Goal: Task Accomplishment & Management: Manage account settings

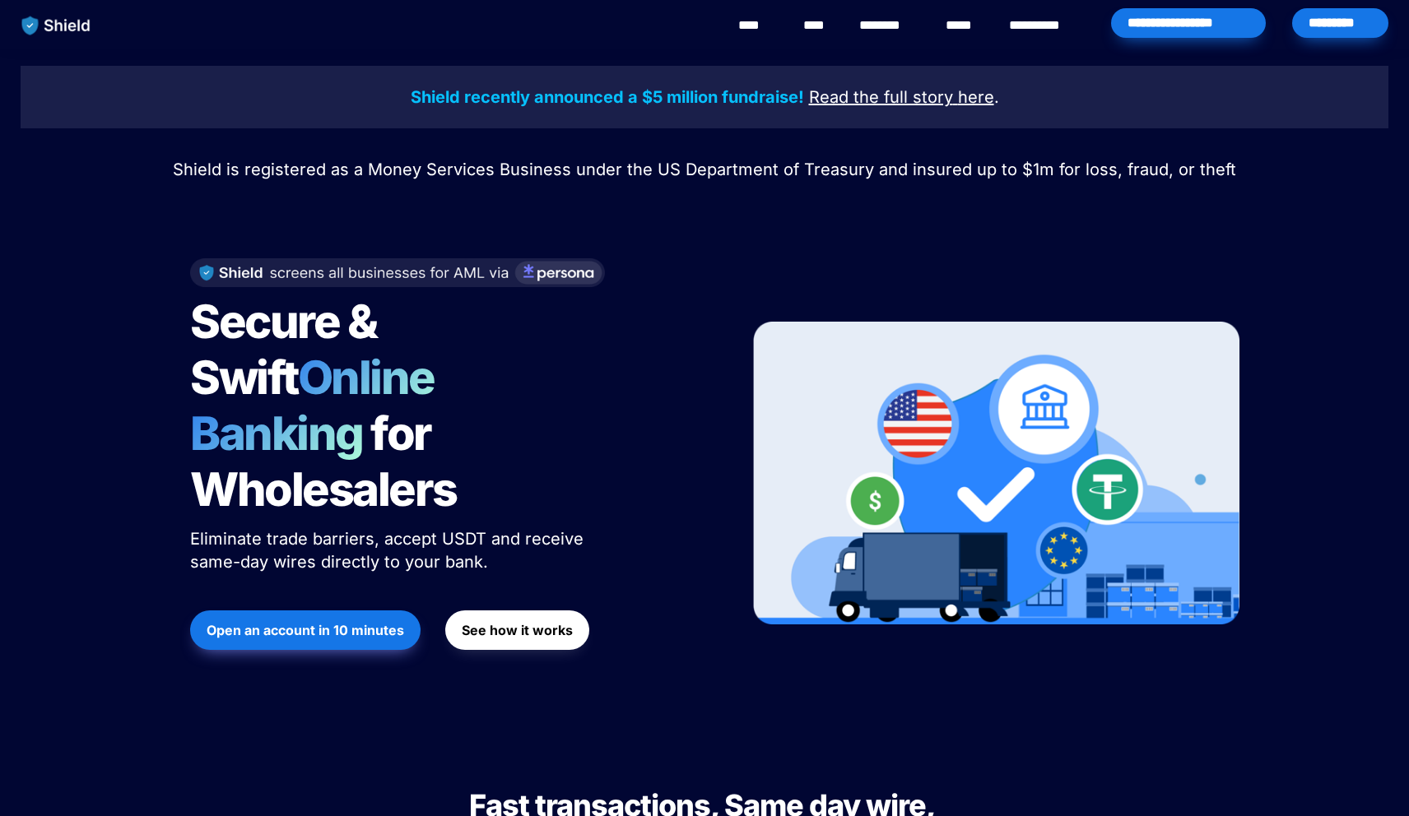
click at [1317, 13] on div "*********" at bounding box center [1340, 23] width 96 height 30
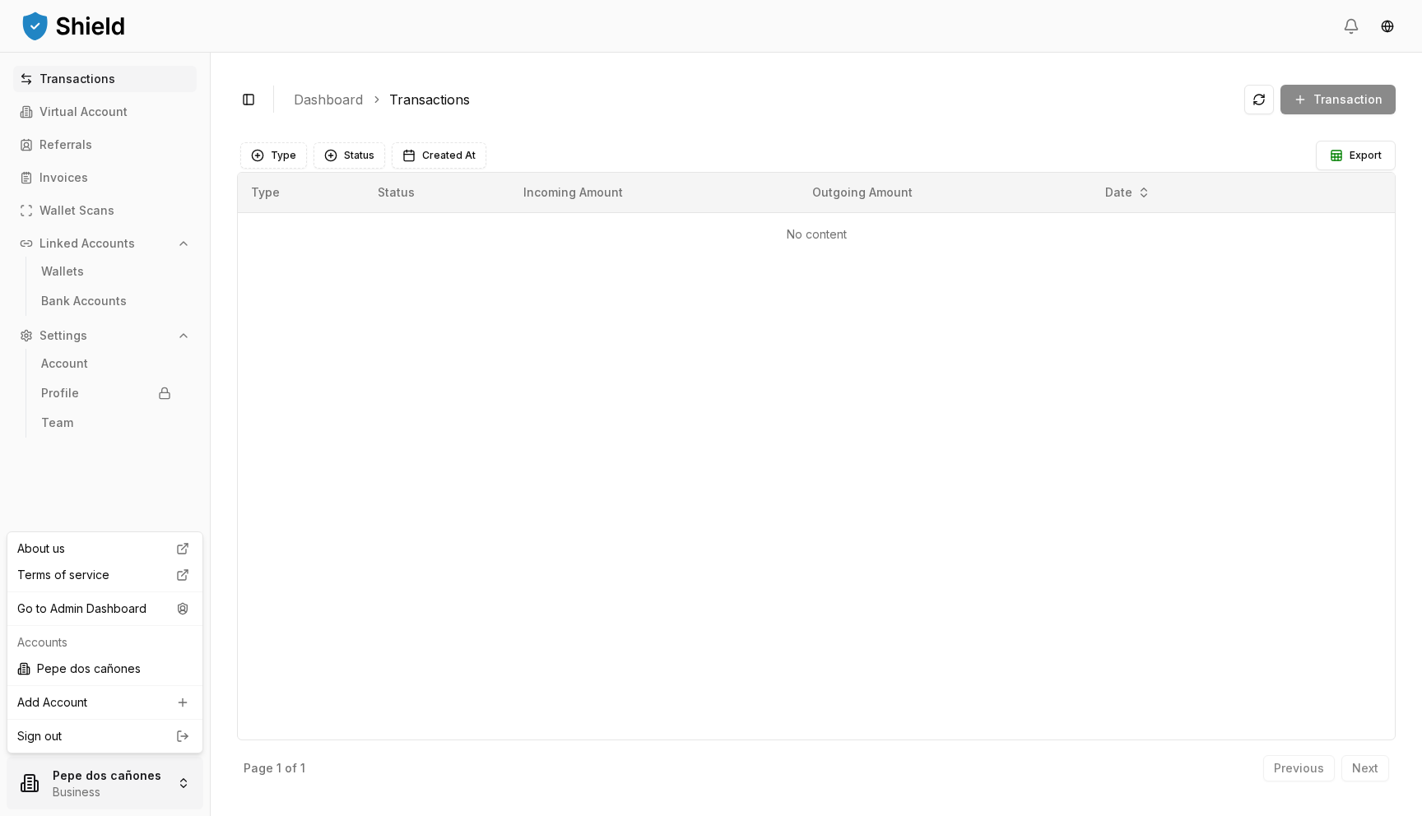
click at [67, 795] on html "Transactions Virtual Account Referrals Invoices Wallet Scans Linked Accounts Wa…" at bounding box center [711, 408] width 1422 height 816
click at [170, 609] on div "Go to Admin Dashboard" at bounding box center [105, 609] width 188 height 26
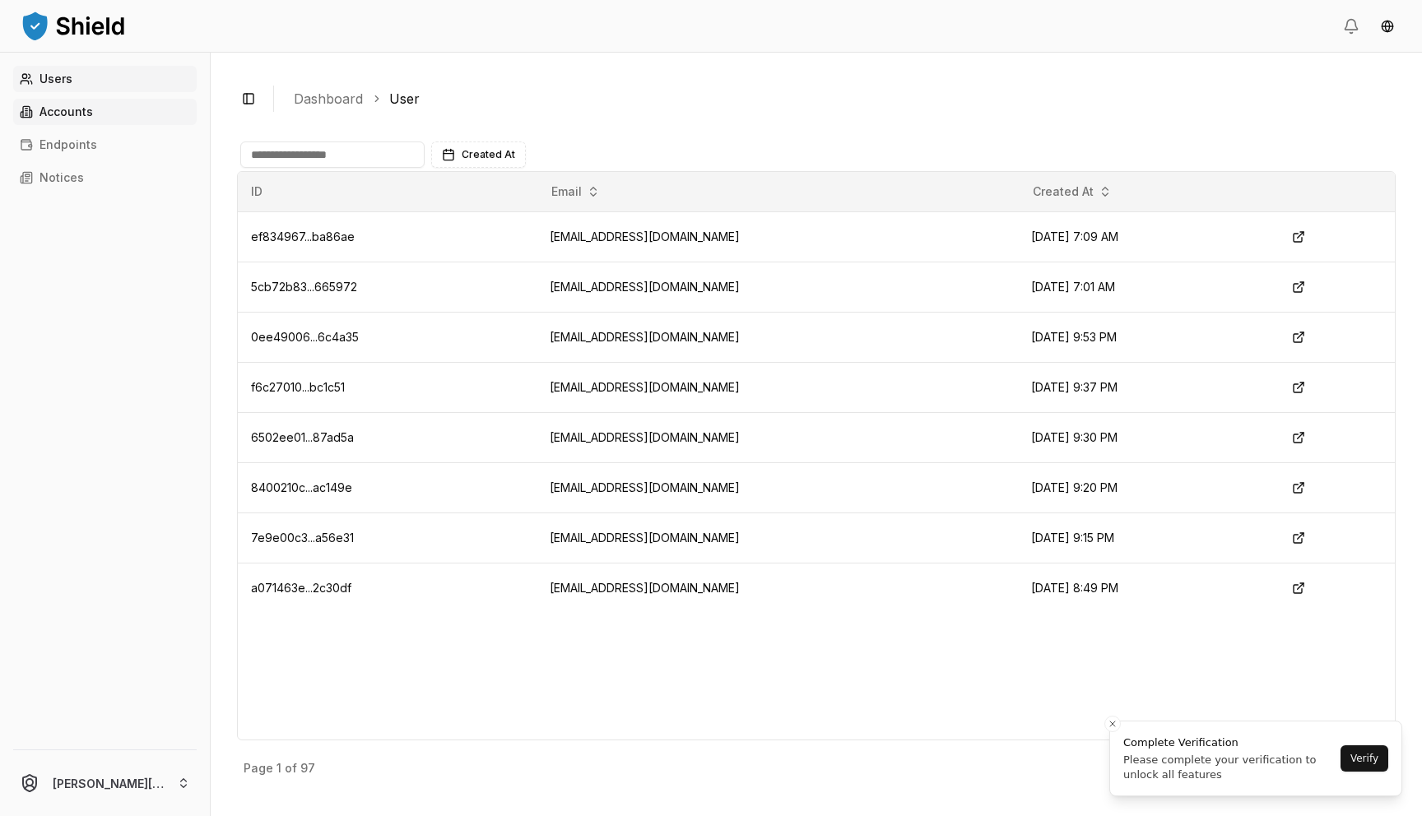
click at [100, 105] on link "Accounts" at bounding box center [105, 112] width 184 height 26
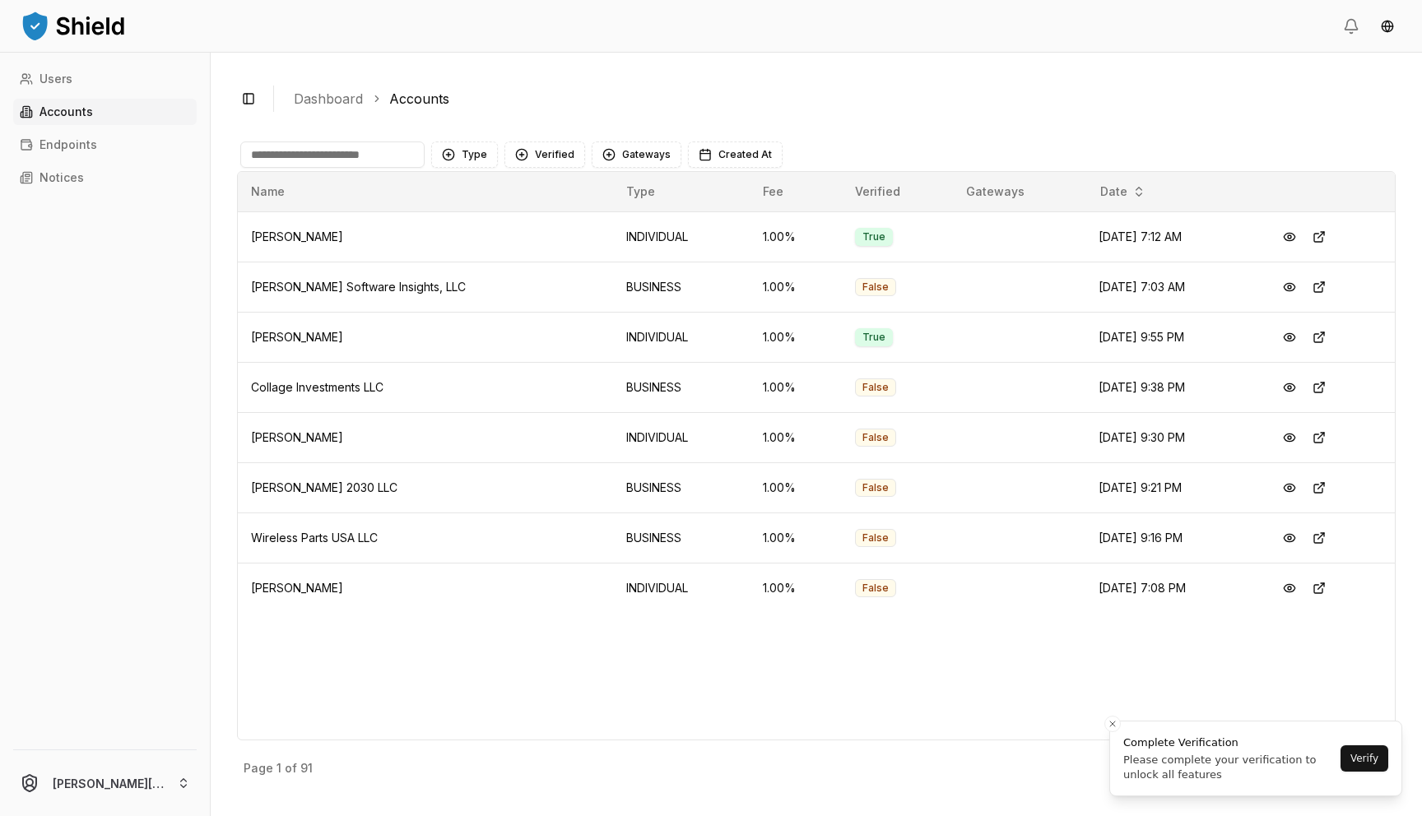
click at [309, 157] on input at bounding box center [332, 155] width 184 height 26
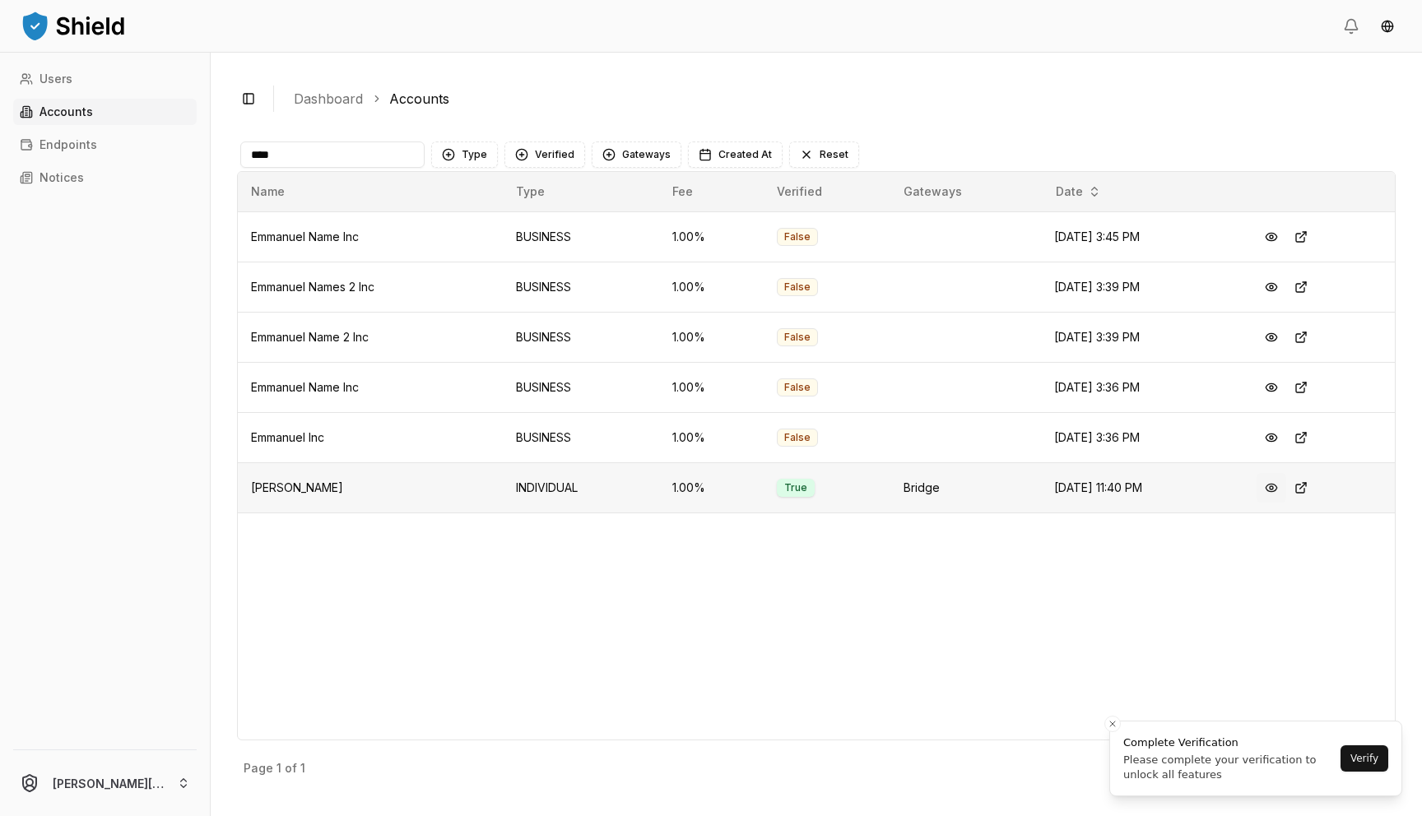
type input "****"
click at [1279, 489] on button at bounding box center [1272, 488] width 30 height 30
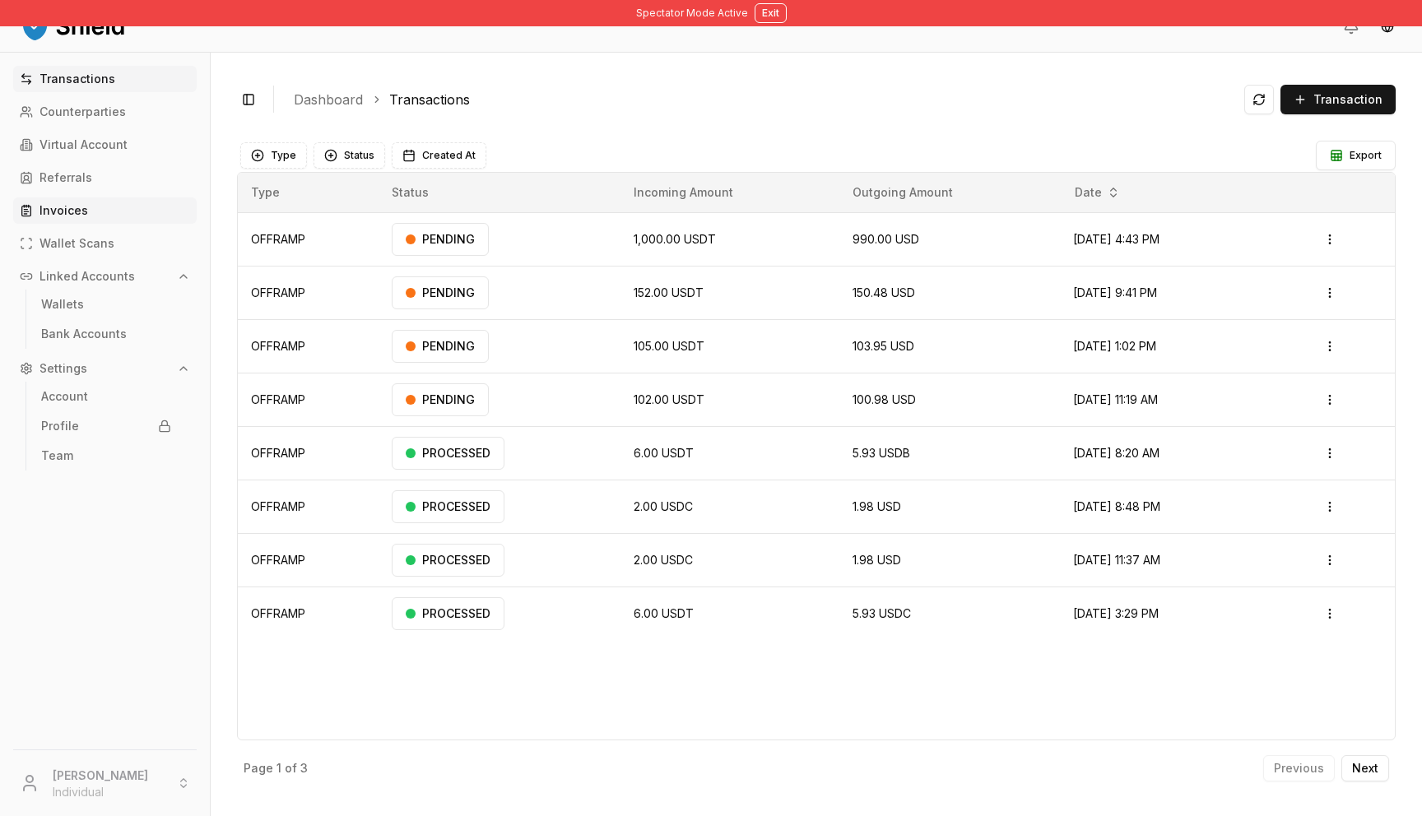
click at [111, 198] on link "Invoices" at bounding box center [105, 210] width 184 height 26
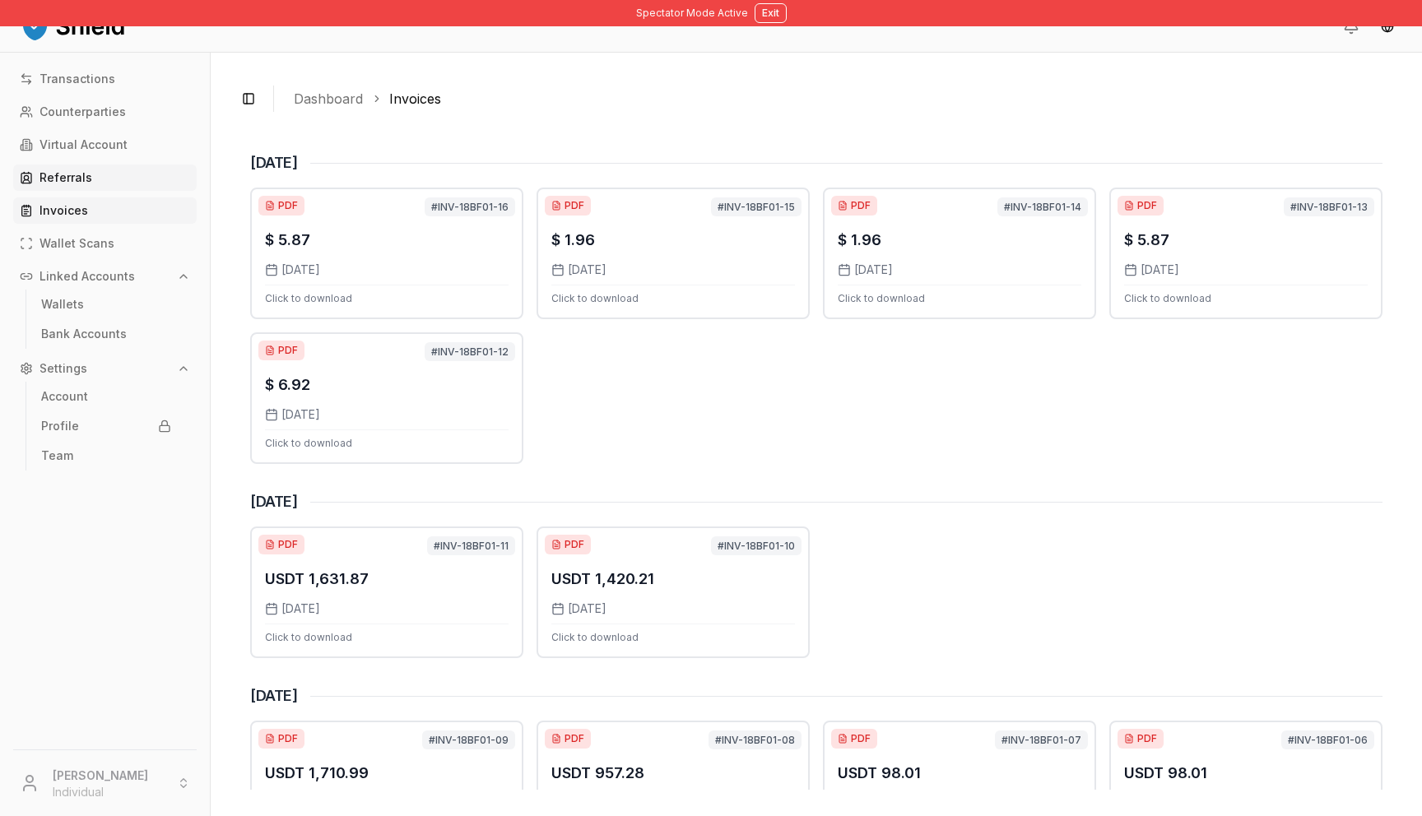
click at [112, 180] on link "Referrals" at bounding box center [105, 178] width 184 height 26
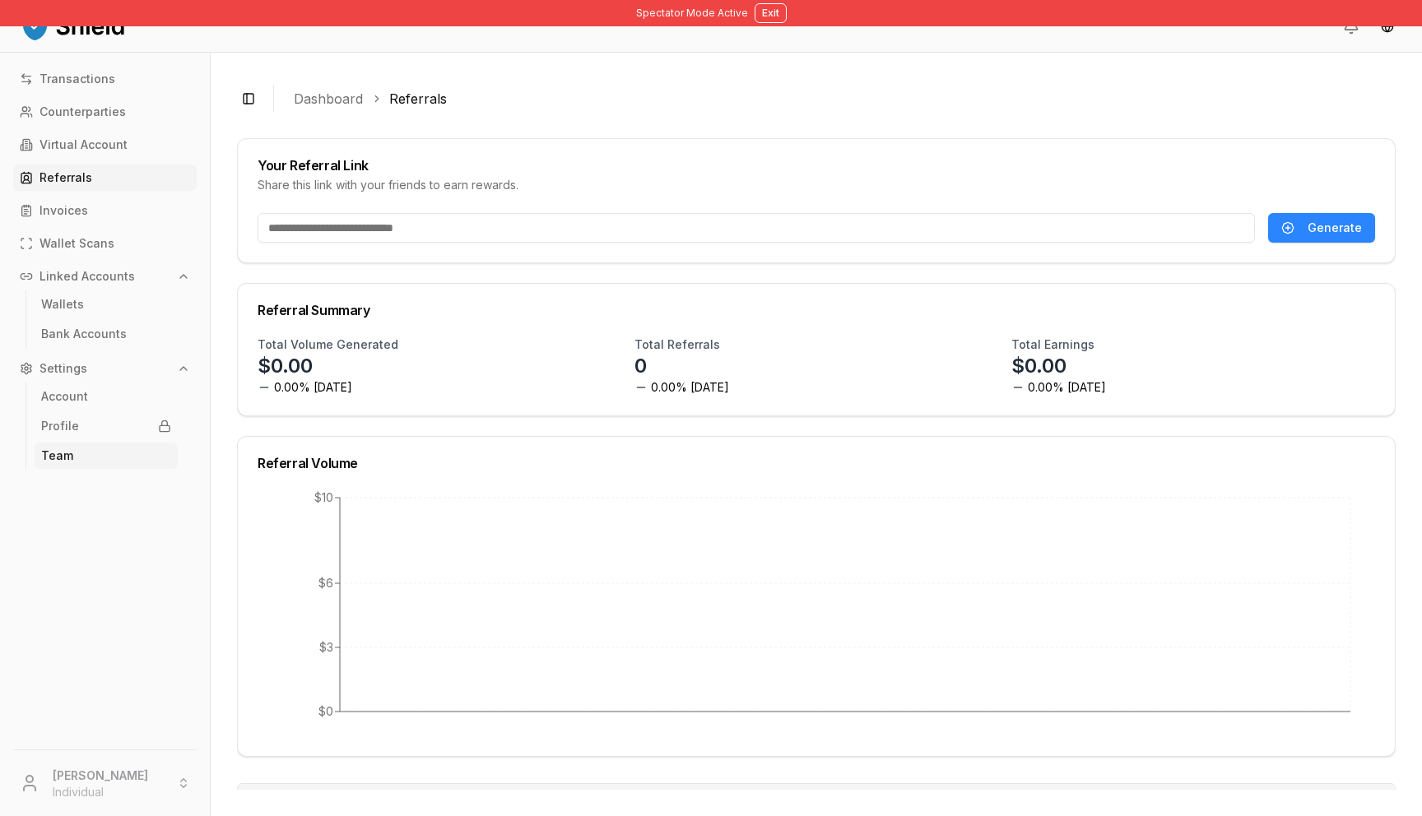
click at [44, 450] on p "Team" at bounding box center [57, 456] width 32 height 12
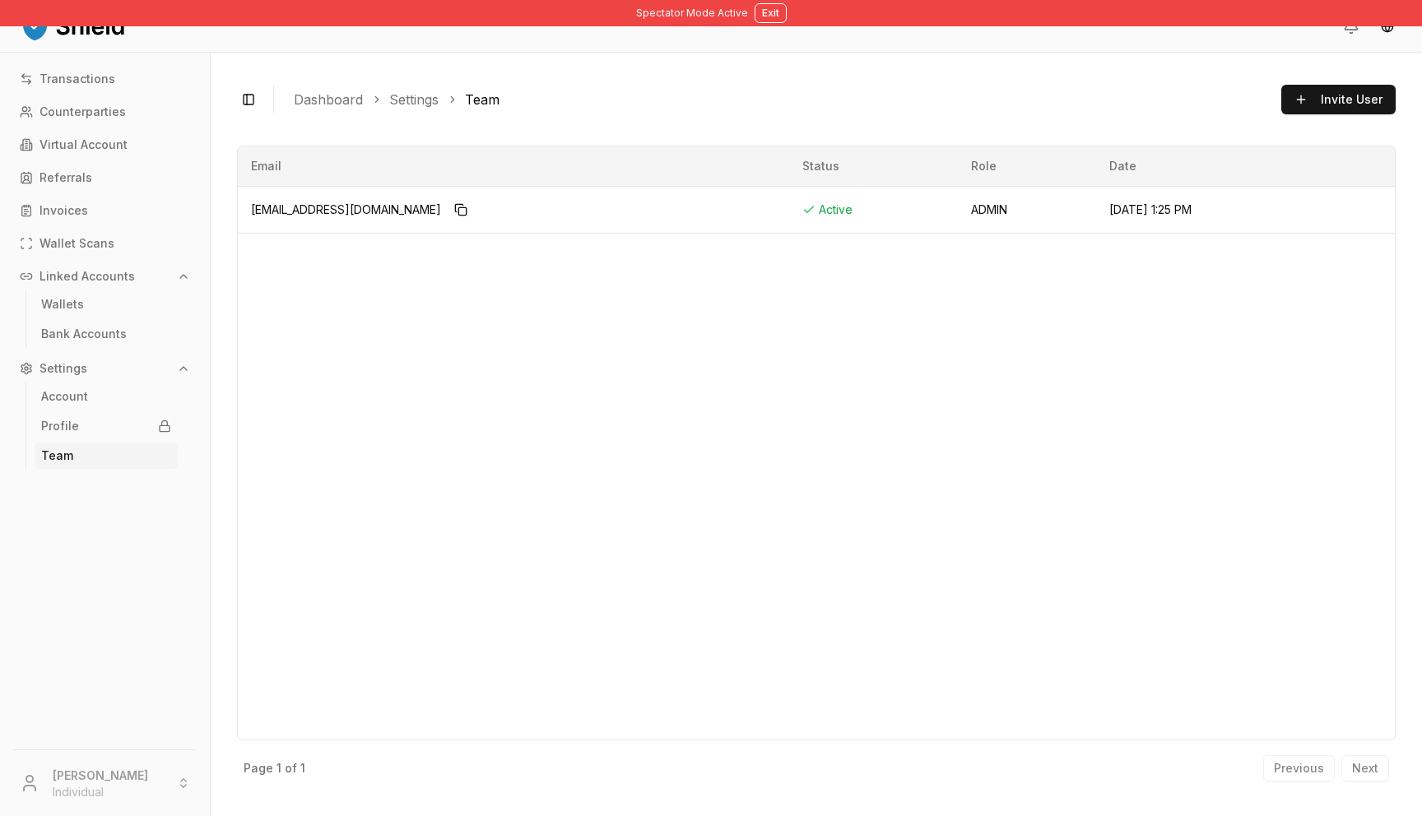
click at [87, 274] on p "Linked Accounts" at bounding box center [86, 277] width 95 height 12
click at [72, 282] on p "Linked Accounts" at bounding box center [86, 277] width 95 height 12
click at [59, 303] on p "Wallets" at bounding box center [62, 305] width 43 height 12
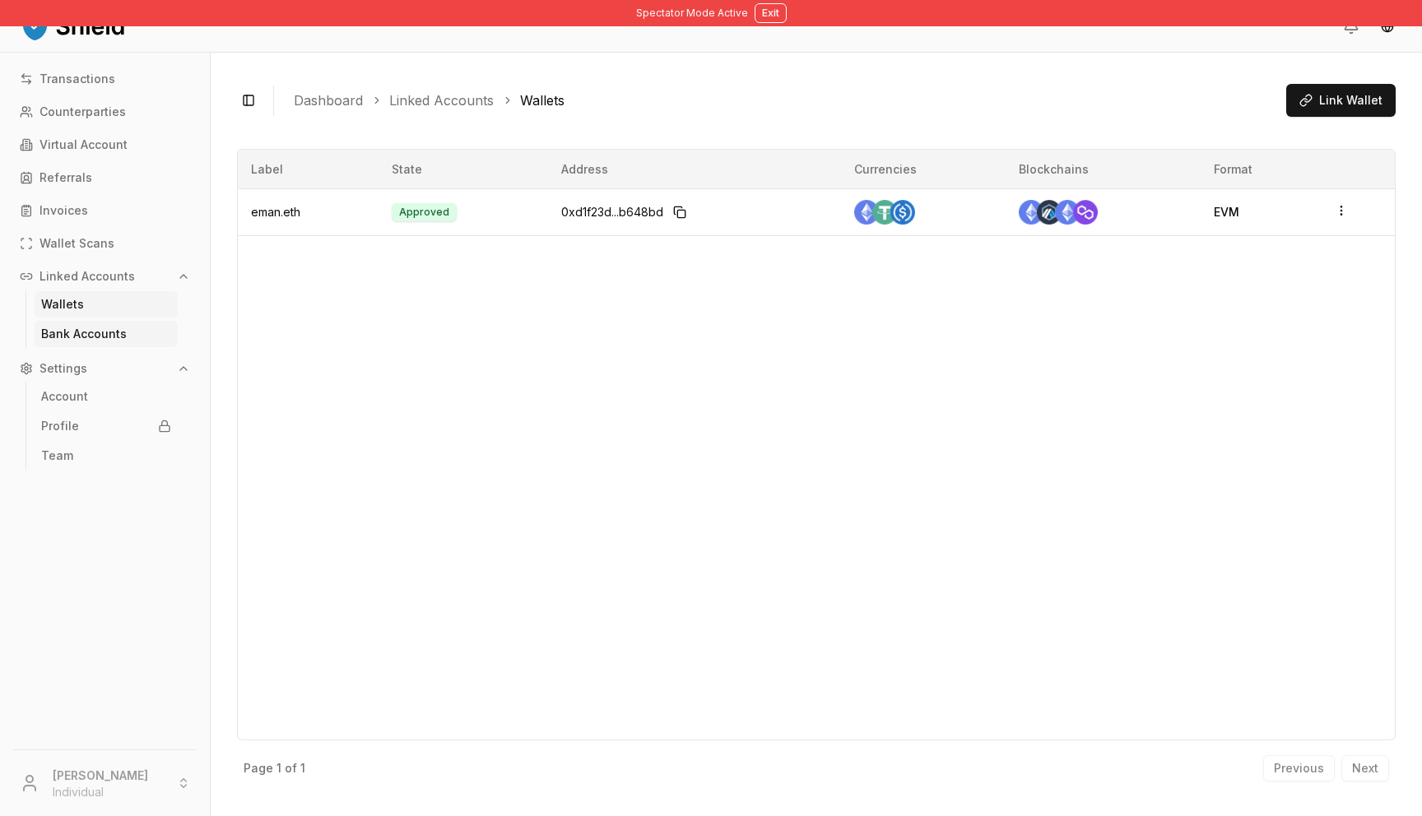
click at [67, 334] on p "Bank Accounts" at bounding box center [84, 334] width 86 height 12
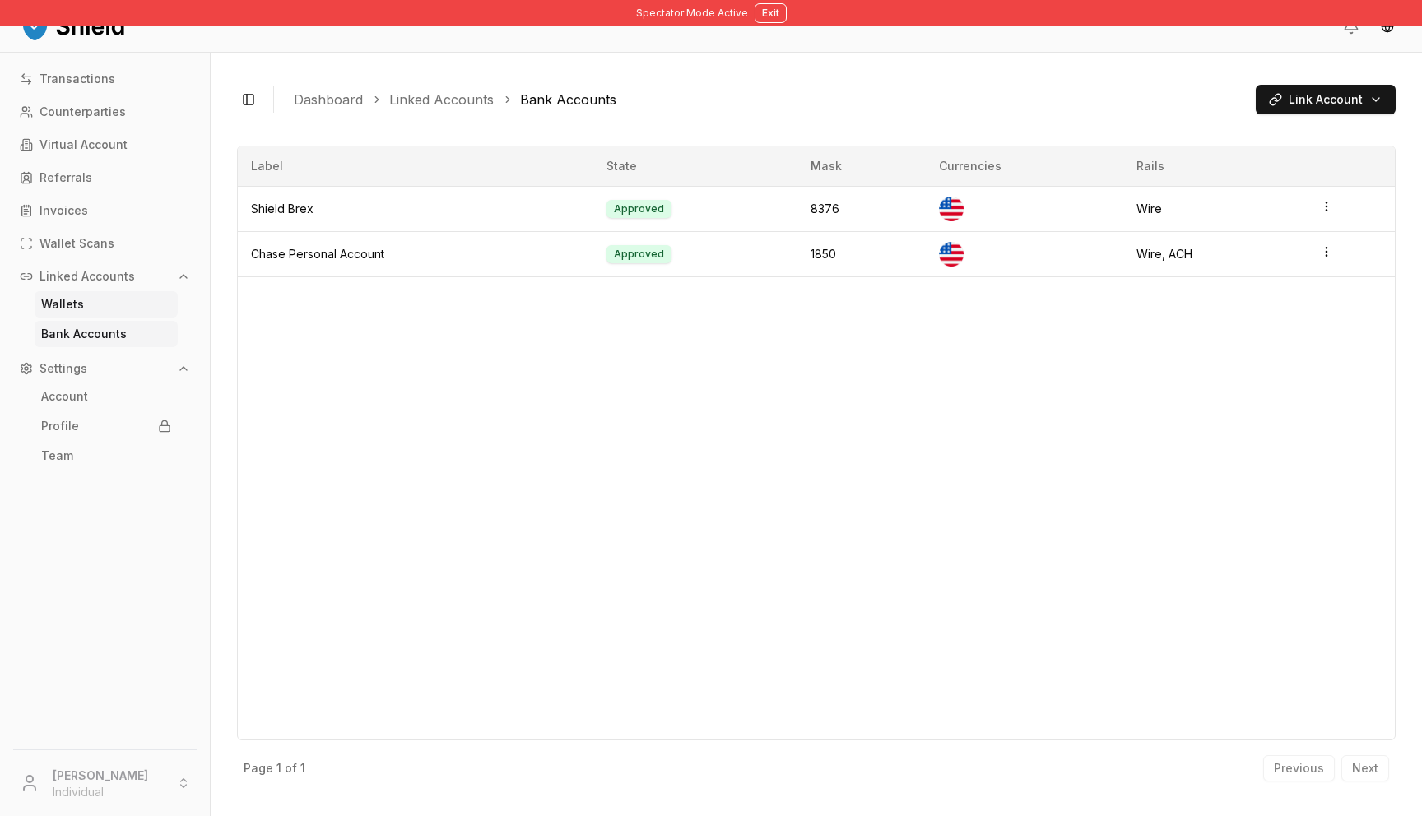
click at [67, 308] on p "Wallets" at bounding box center [62, 305] width 43 height 12
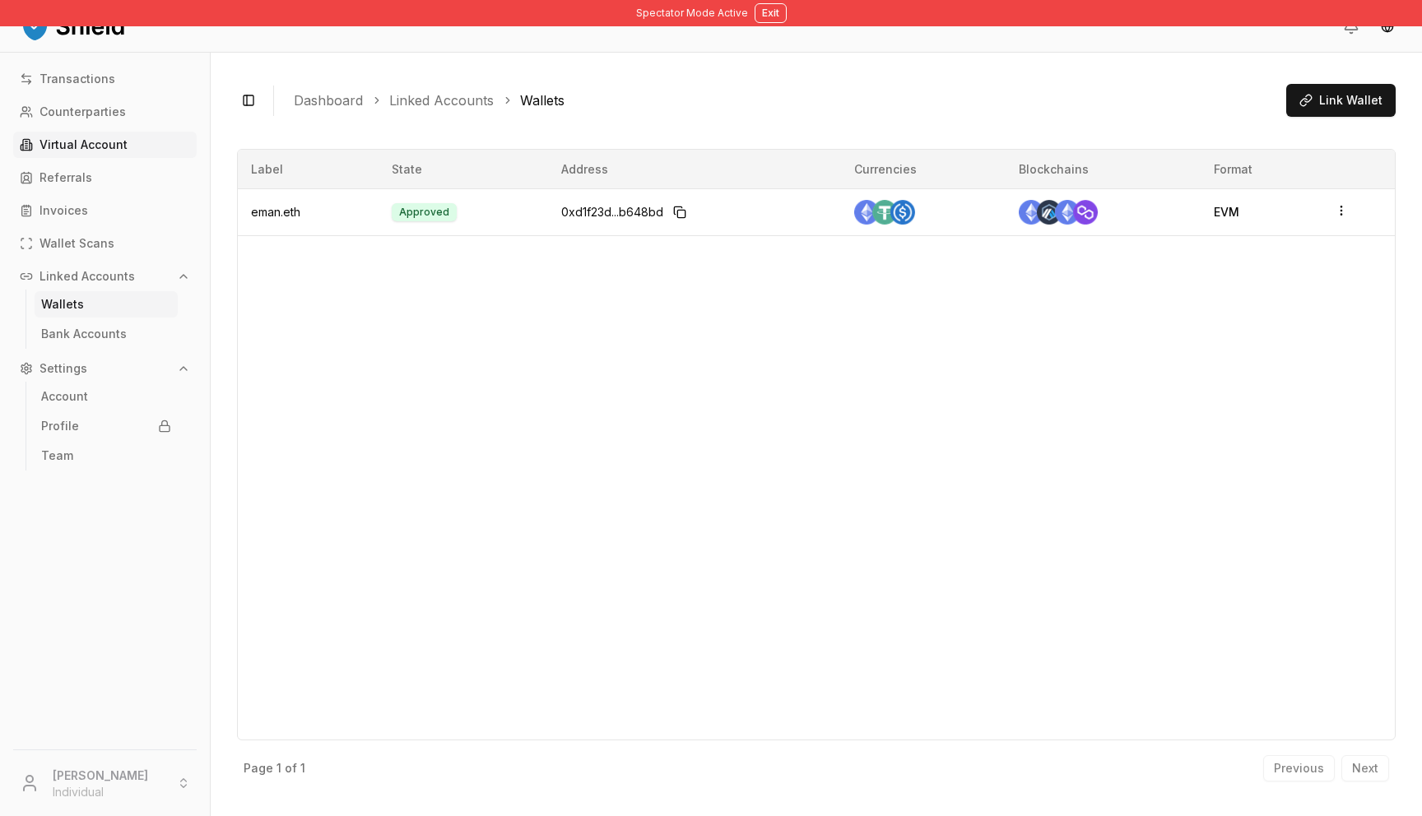
click at [82, 153] on link "Virtual Account" at bounding box center [105, 145] width 184 height 26
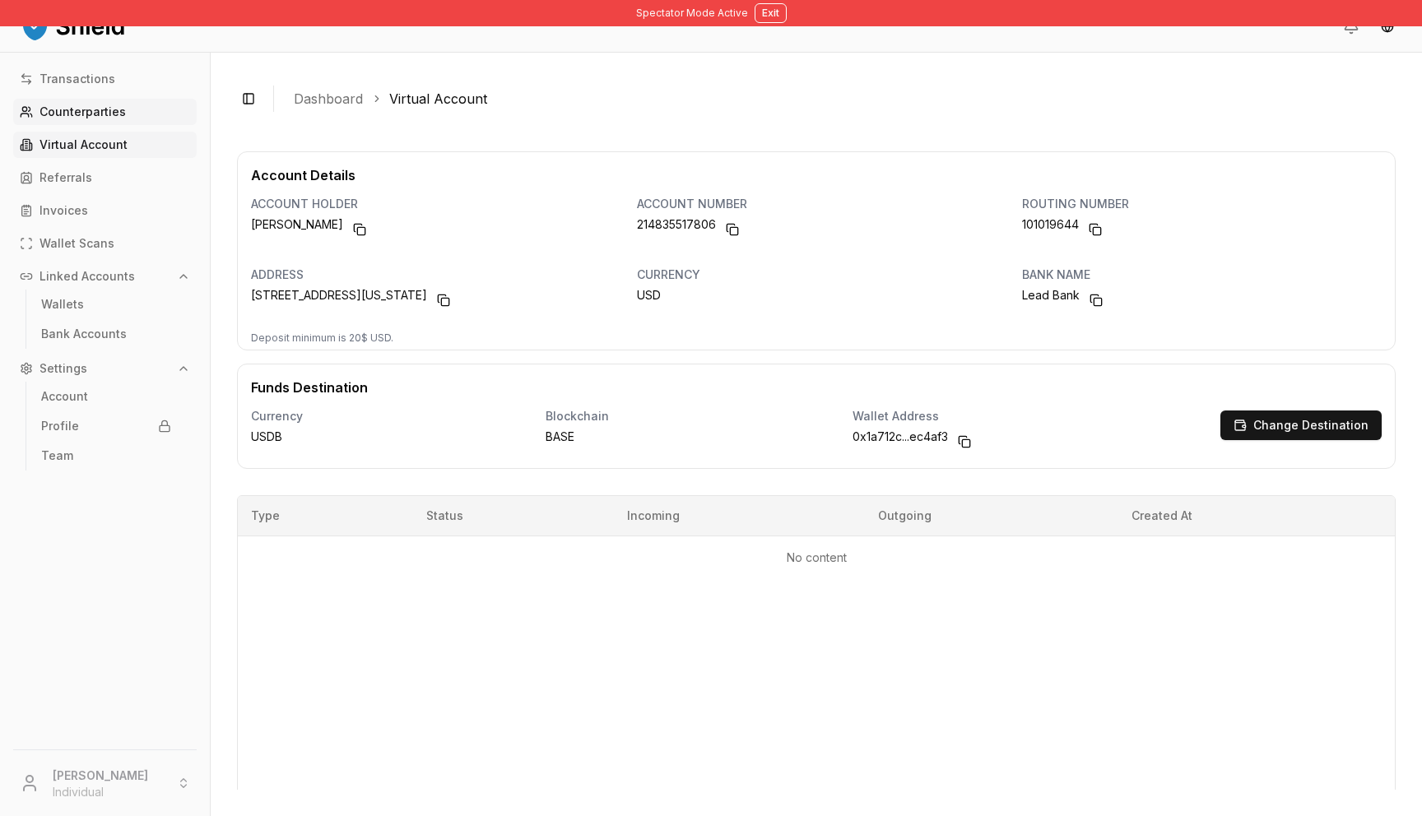
click at [93, 106] on p "Counterparties" at bounding box center [82, 112] width 86 height 12
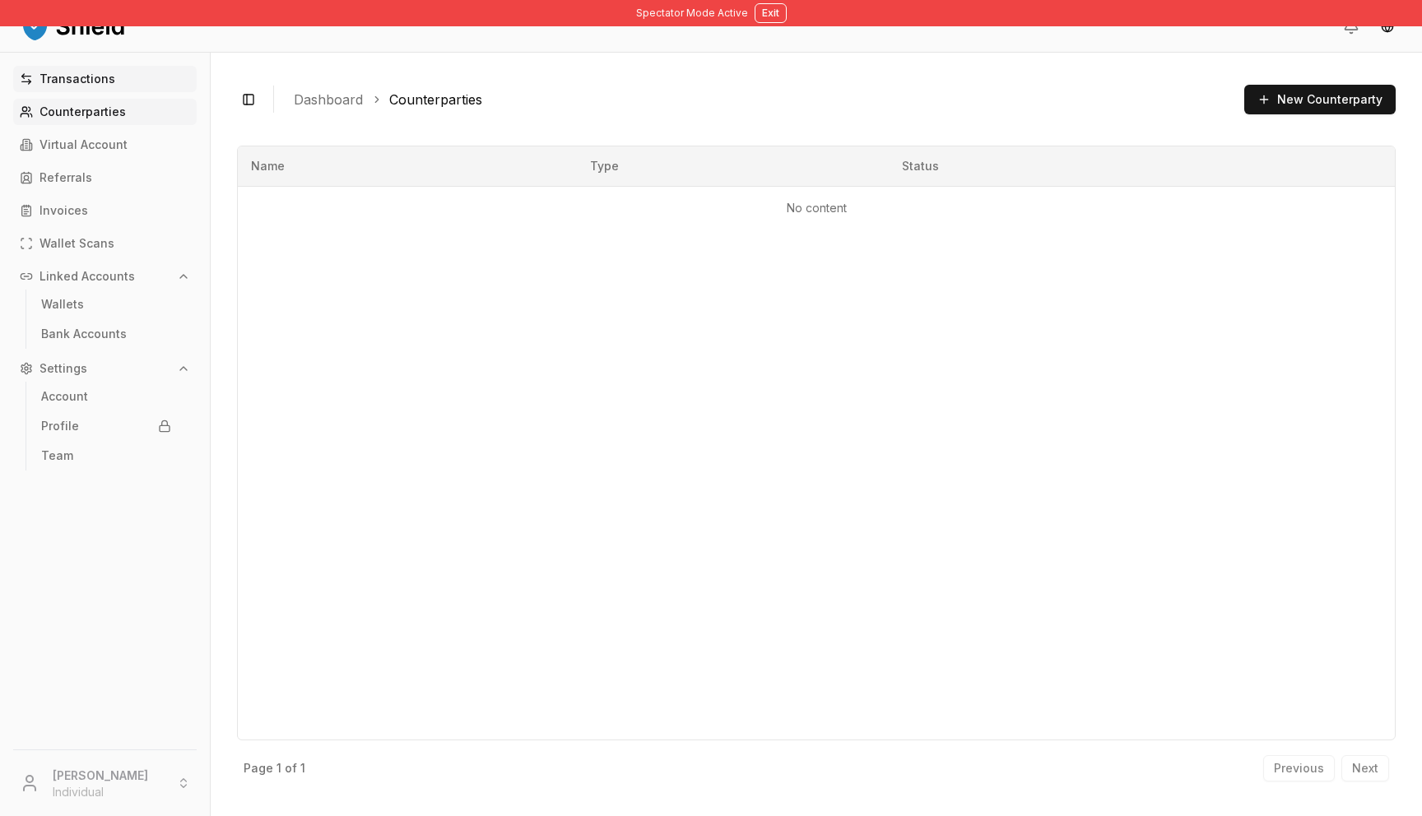
click at [80, 75] on p "Transactions" at bounding box center [77, 79] width 76 height 12
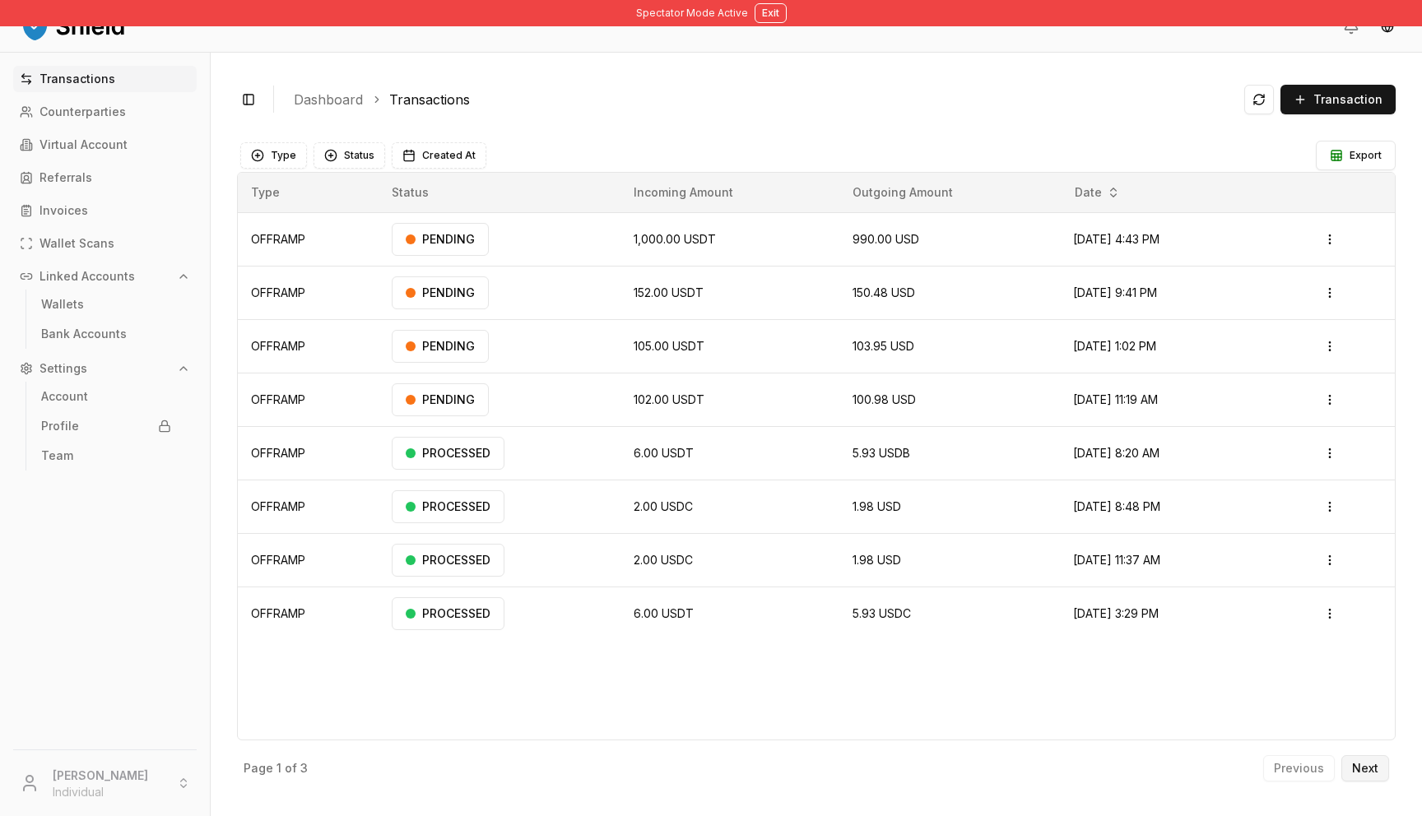
click at [1376, 774] on p "Next" at bounding box center [1365, 769] width 26 height 12
click at [1333, 240] on html "Spectator Mode Active Exit Transactions Counterparties Virtual Account Referral…" at bounding box center [711, 408] width 1422 height 816
click at [1294, 302] on p "View Details" at bounding box center [1309, 305] width 61 height 10
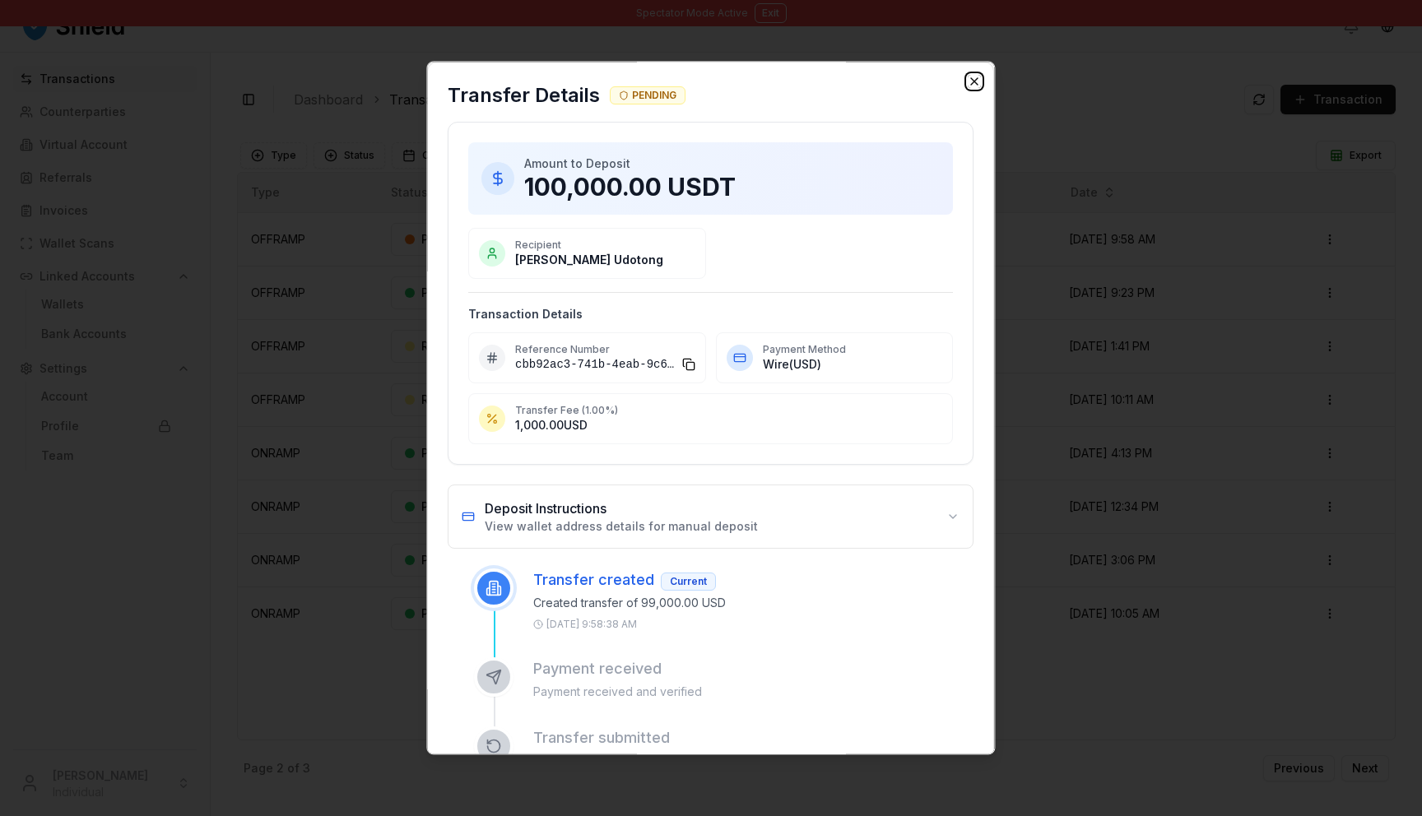
click at [972, 86] on icon "button" at bounding box center [975, 81] width 13 height 13
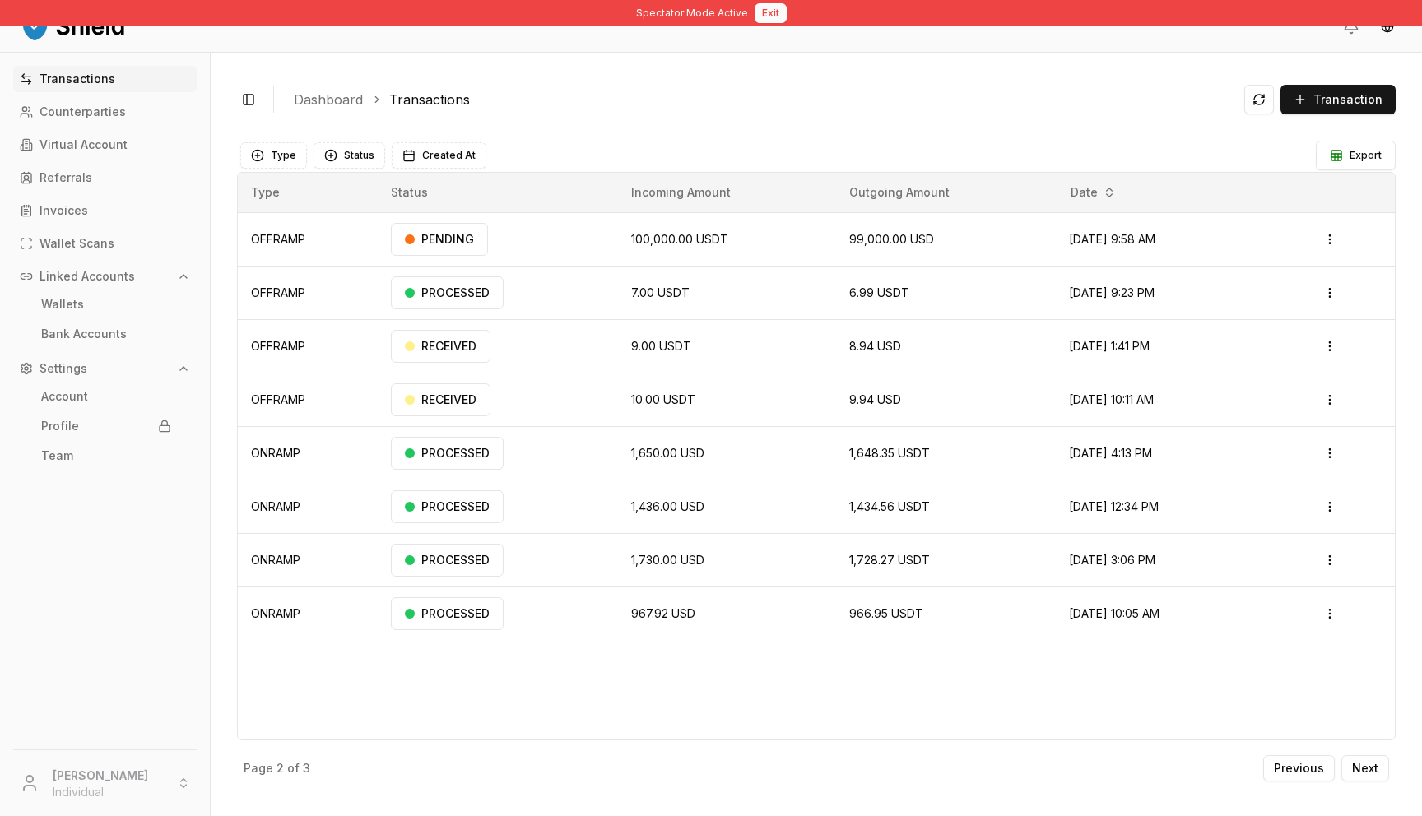
click at [755, 4] on button "Exit" at bounding box center [771, 13] width 32 height 20
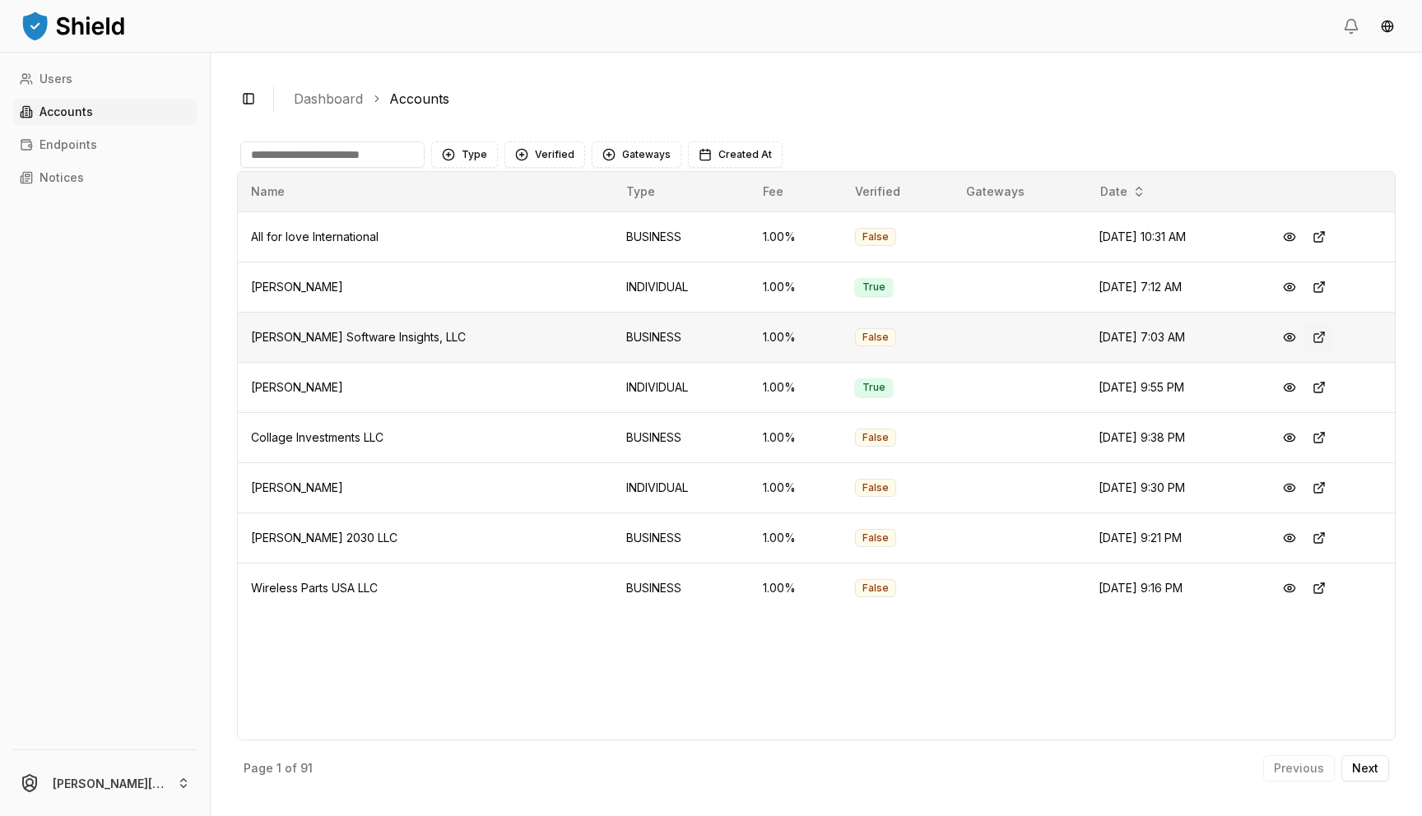
click at [1311, 332] on button at bounding box center [1319, 338] width 30 height 30
click at [1312, 439] on button at bounding box center [1319, 438] width 30 height 30
click at [1316, 540] on button at bounding box center [1319, 538] width 30 height 30
click at [1312, 585] on button at bounding box center [1319, 589] width 30 height 30
click at [543, 161] on button "Verified" at bounding box center [544, 155] width 81 height 26
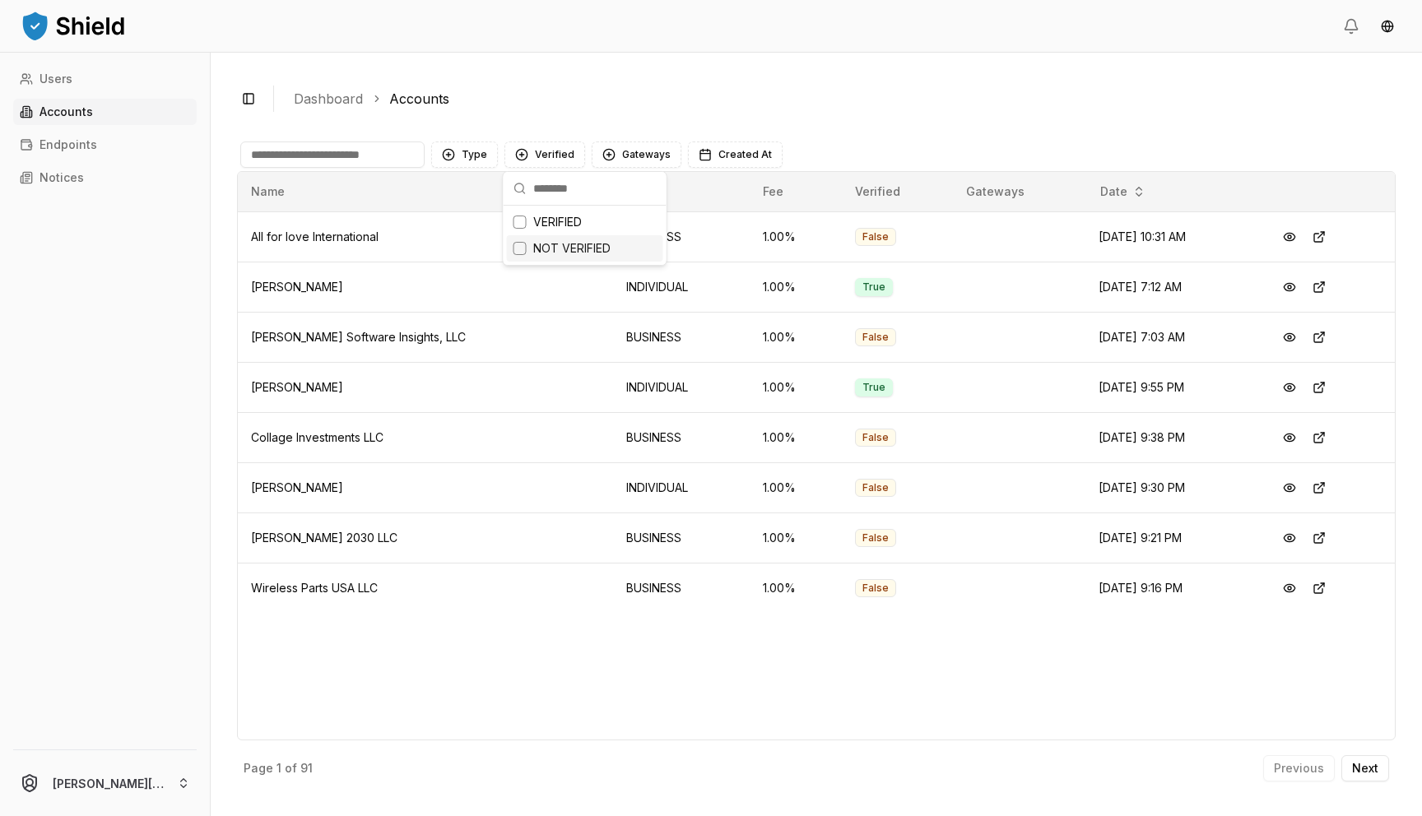
click at [564, 243] on span "NOT VERIFIED" at bounding box center [571, 248] width 77 height 16
click at [480, 161] on button "Type" at bounding box center [464, 155] width 67 height 26
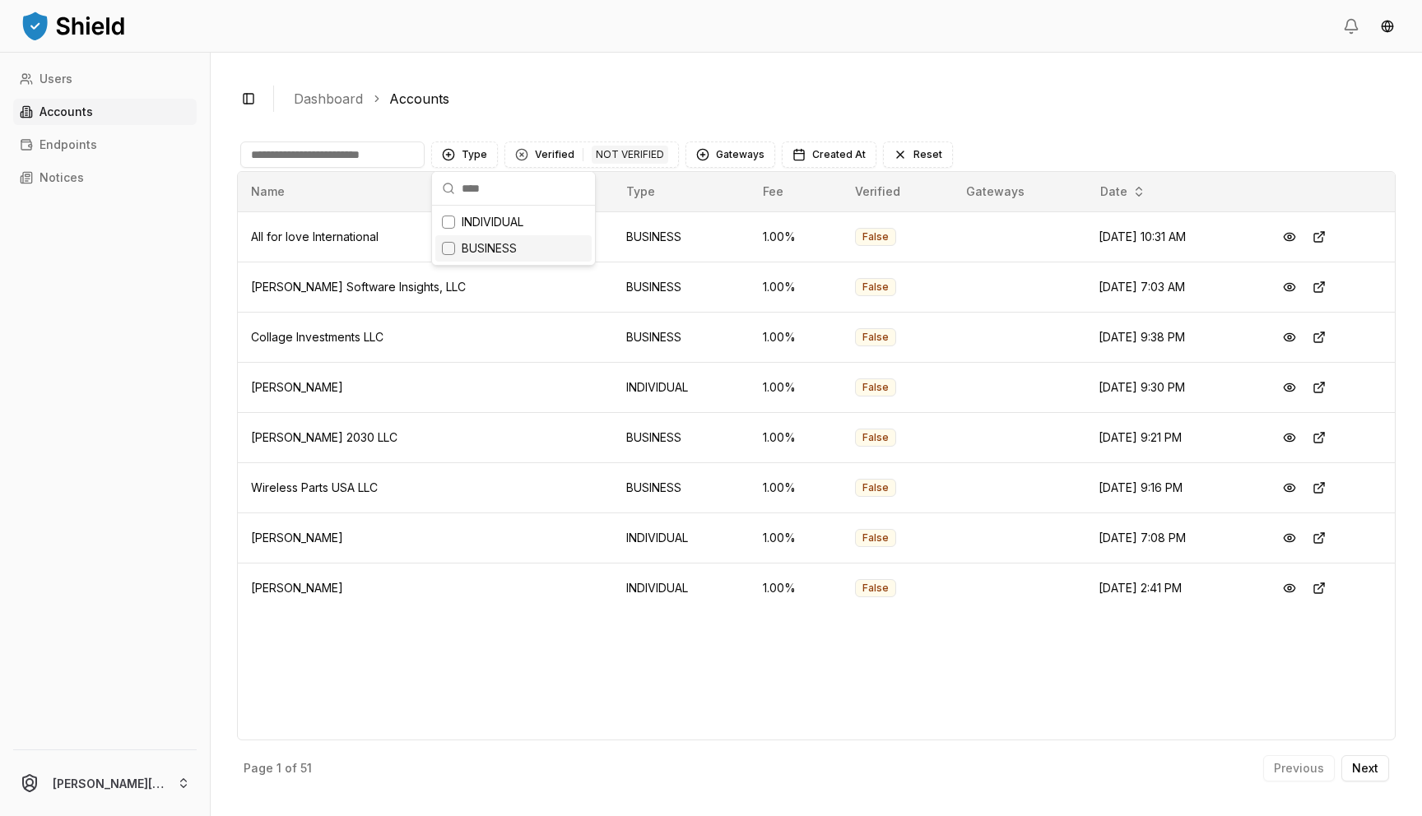
click at [445, 248] on div "Suggestions" at bounding box center [448, 248] width 13 height 13
